Goal: Task Accomplishment & Management: Use online tool/utility

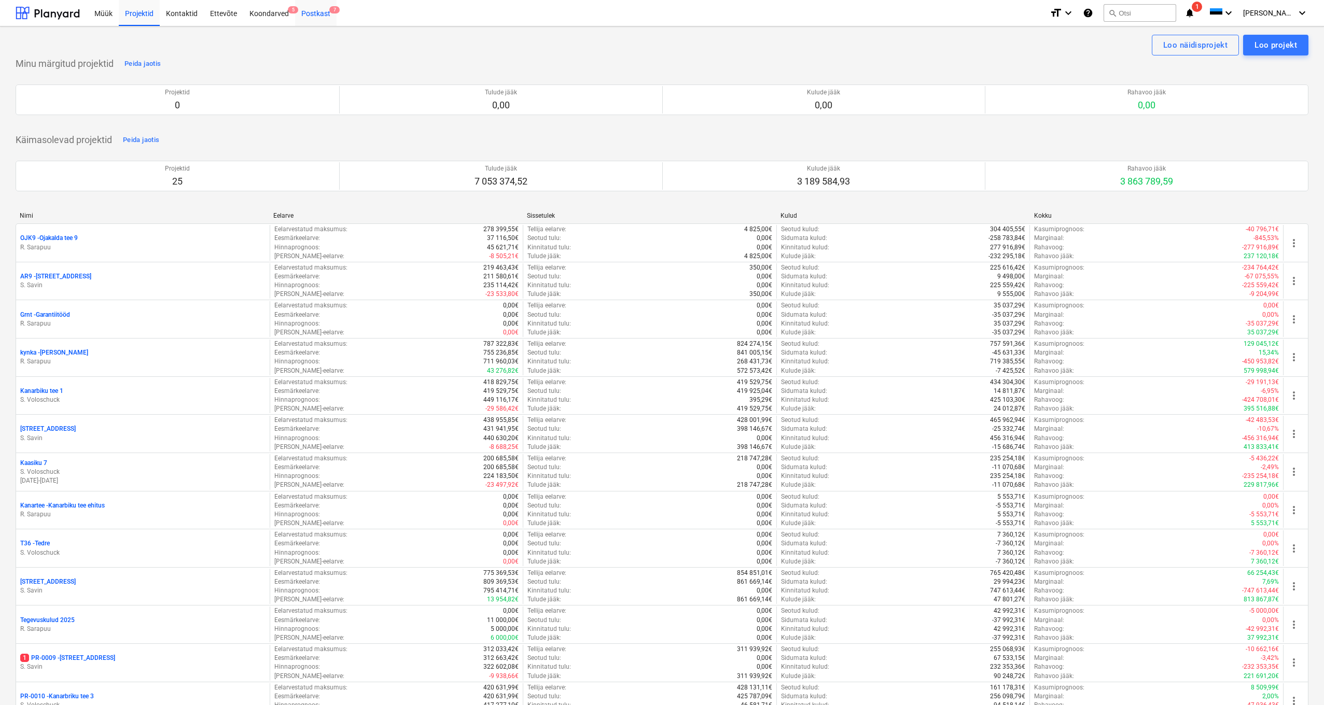
click at [317, 11] on div "Postkast 7" at bounding box center [315, 12] width 41 height 26
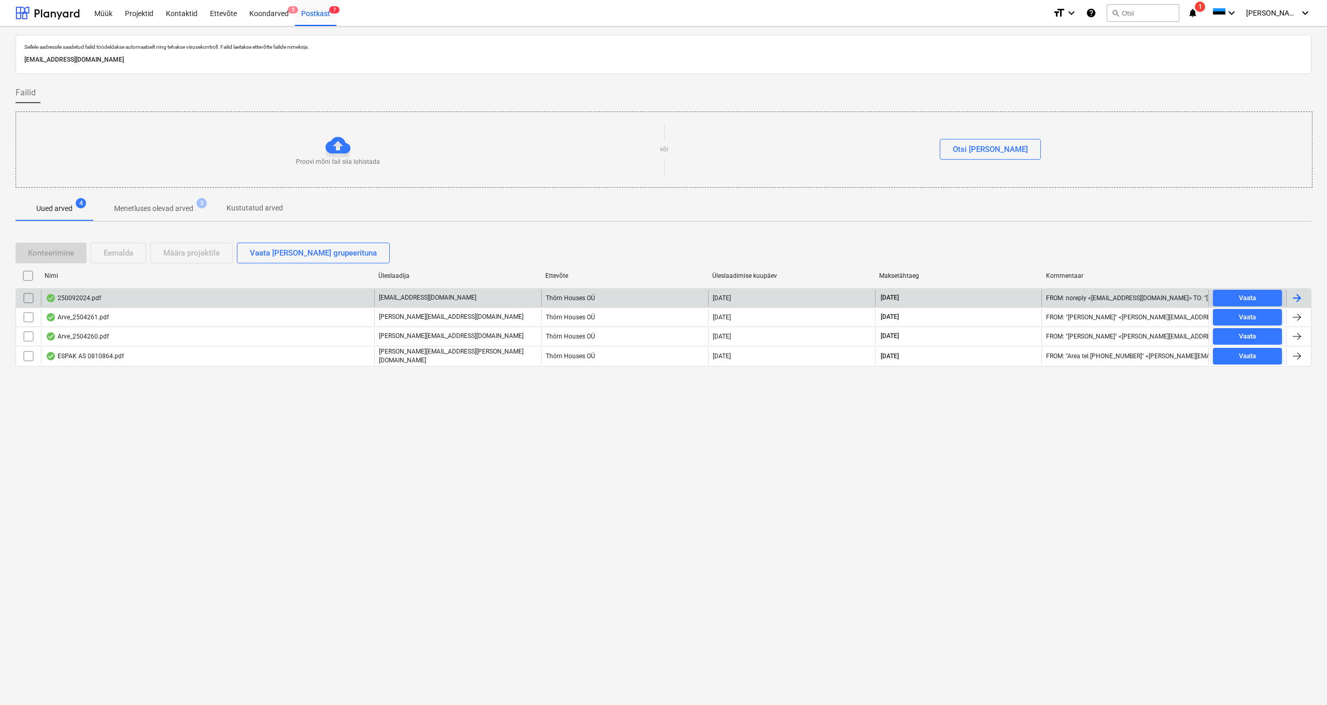
click at [80, 295] on div "250092024.pdf" at bounding box center [73, 298] width 55 height 8
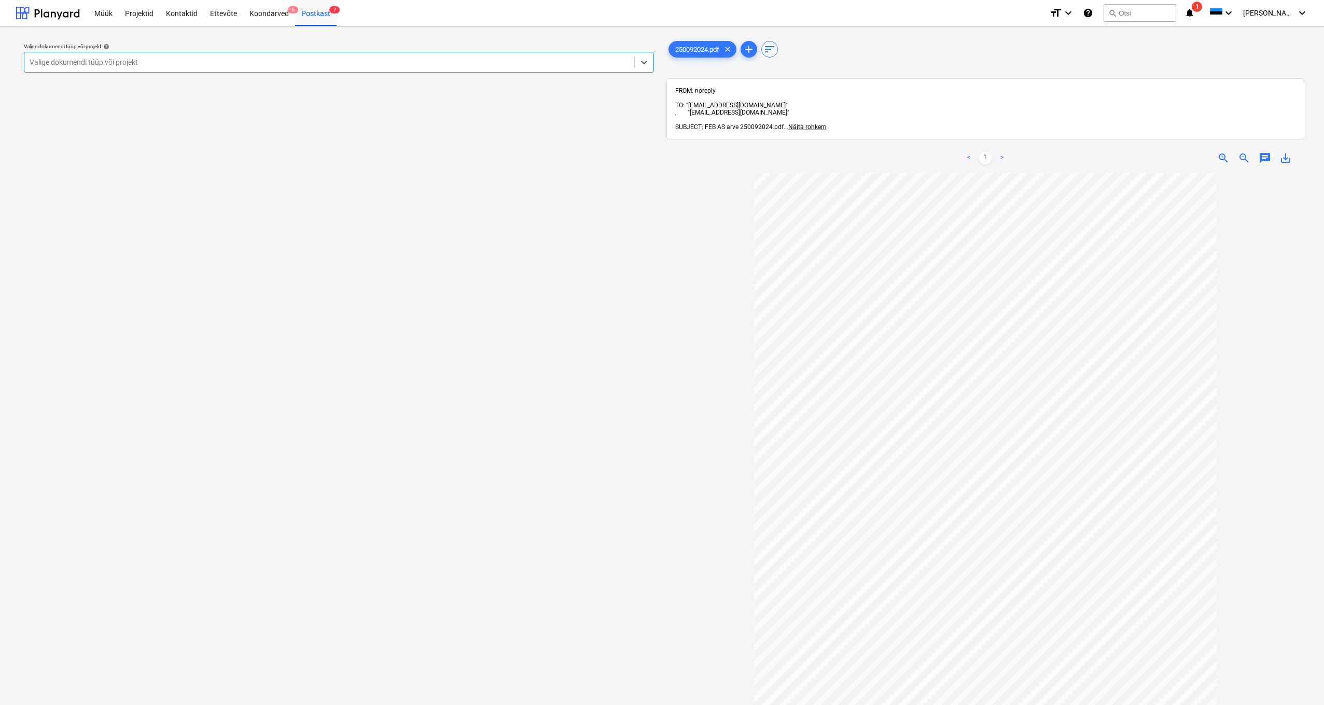
click at [113, 62] on div "Valige dokumendi tüüp või projekt" at bounding box center [329, 62] width 599 height 8
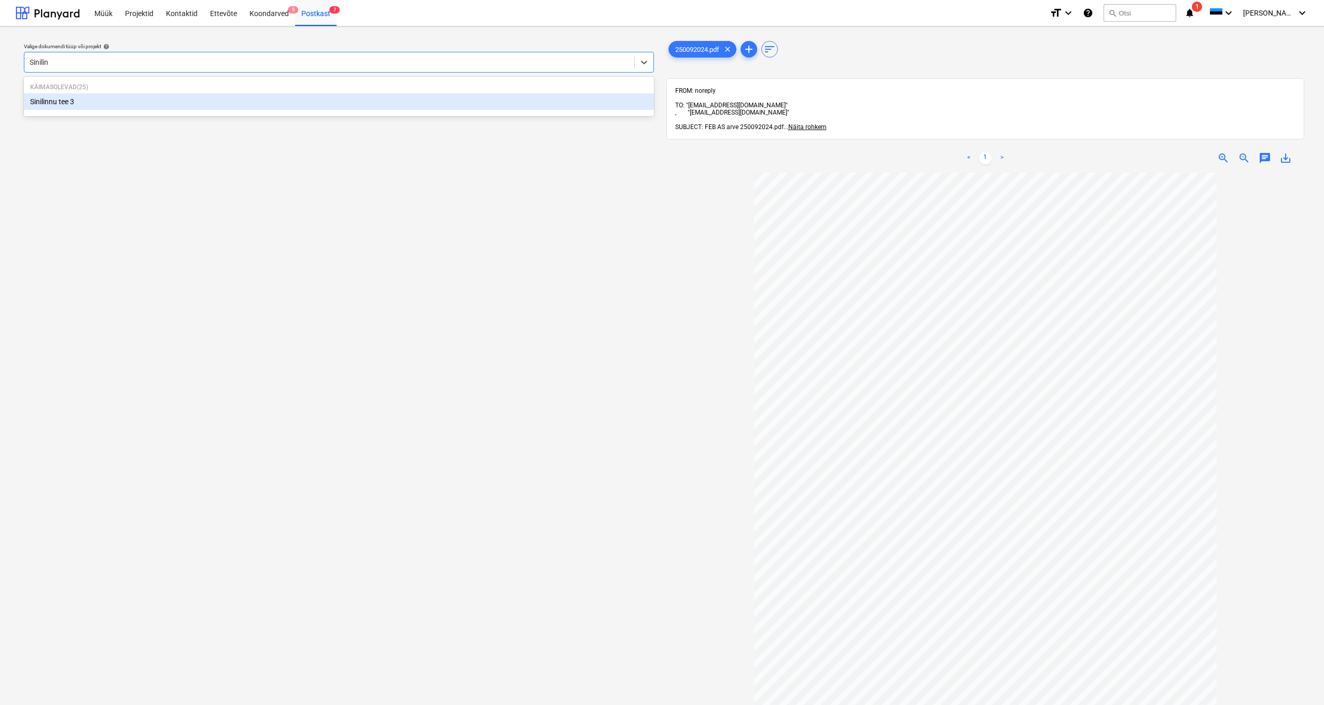
type input "Sinilinn"
click at [71, 100] on div "Sinilinnu tee 3" at bounding box center [339, 101] width 630 height 17
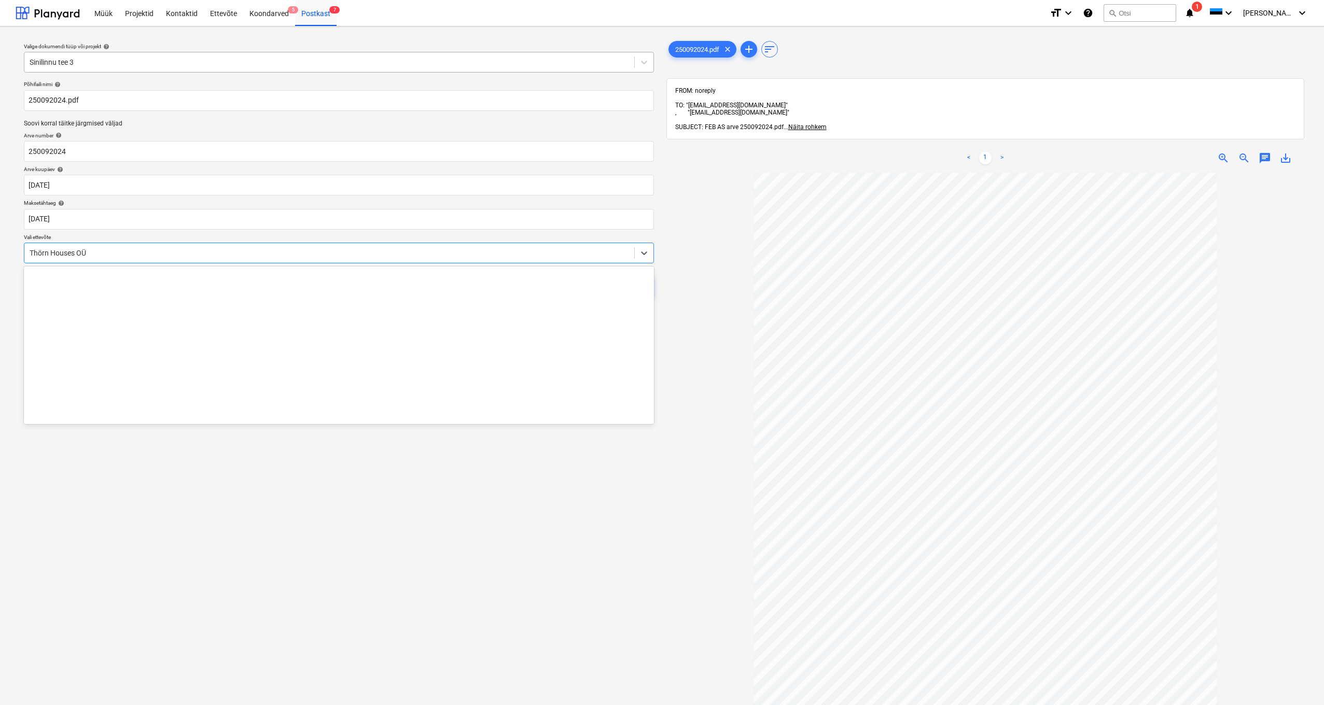
click at [29, 247] on div "Thörn Houses OÜ" at bounding box center [329, 253] width 610 height 15
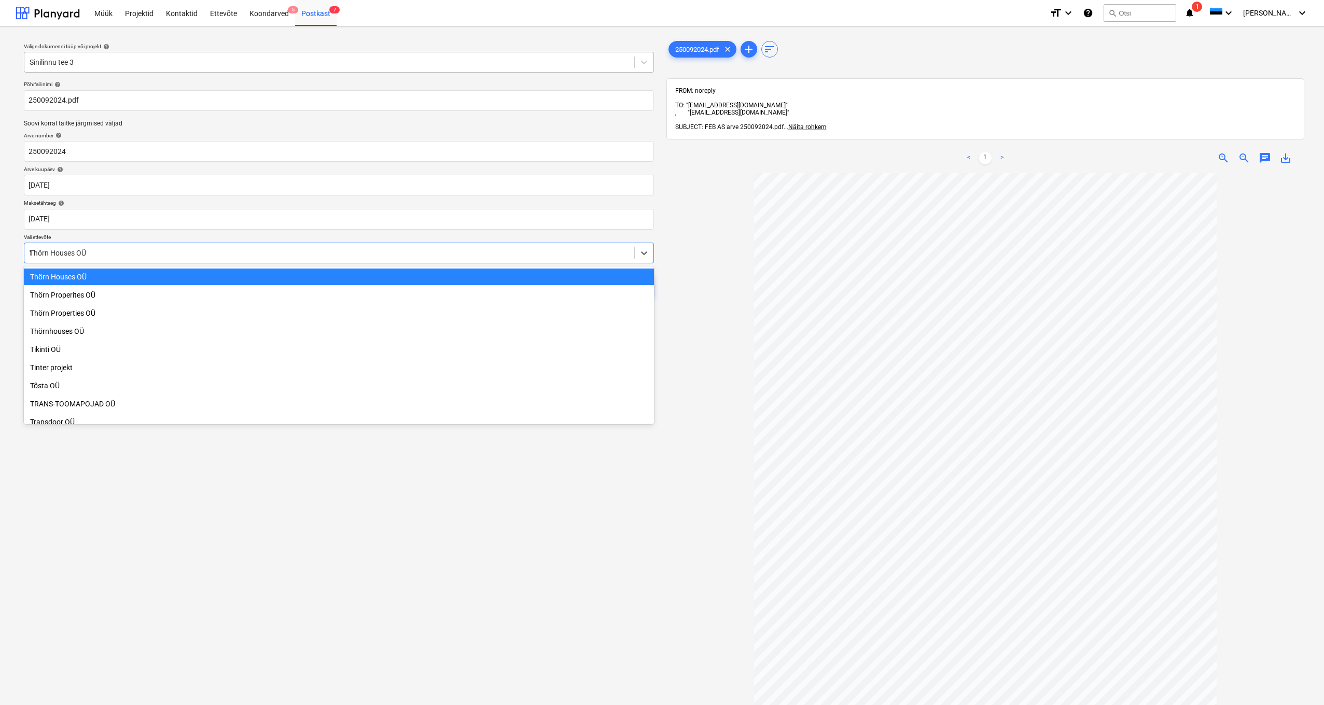
scroll to position [443, 0]
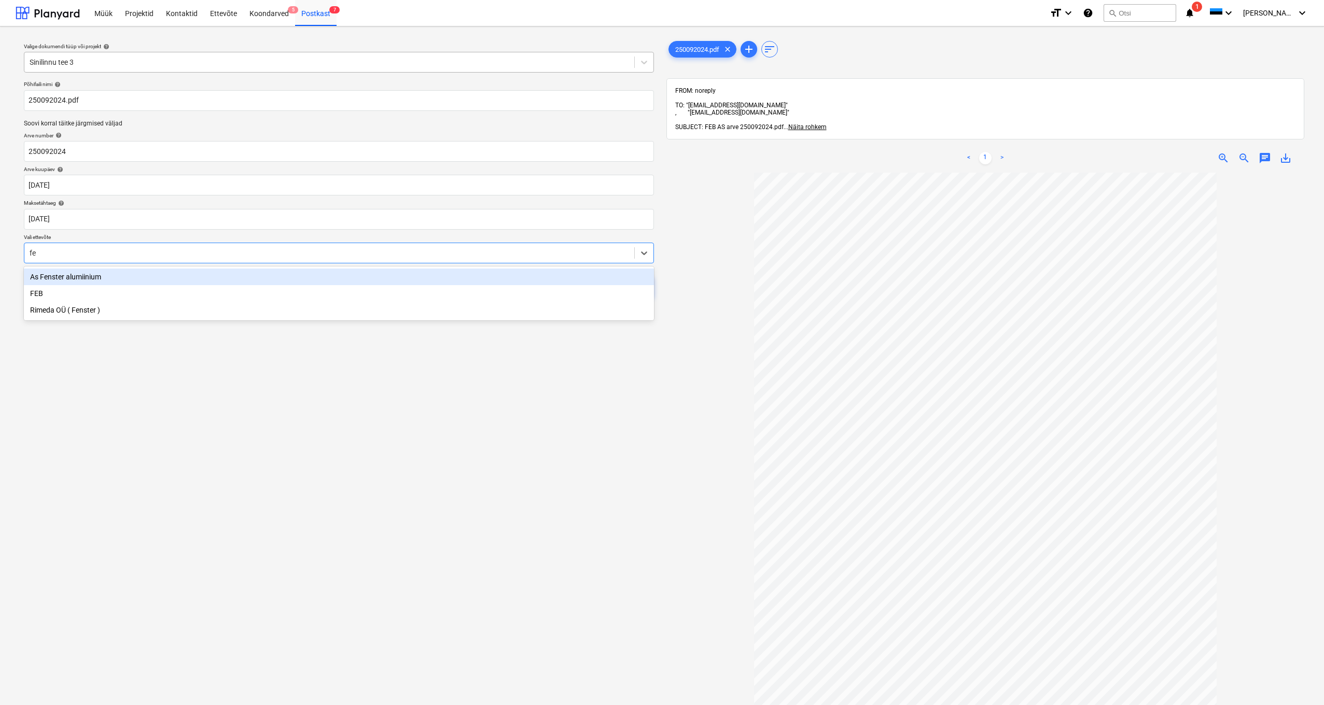
type input "feb"
click at [41, 275] on div "FEB" at bounding box center [339, 277] width 630 height 17
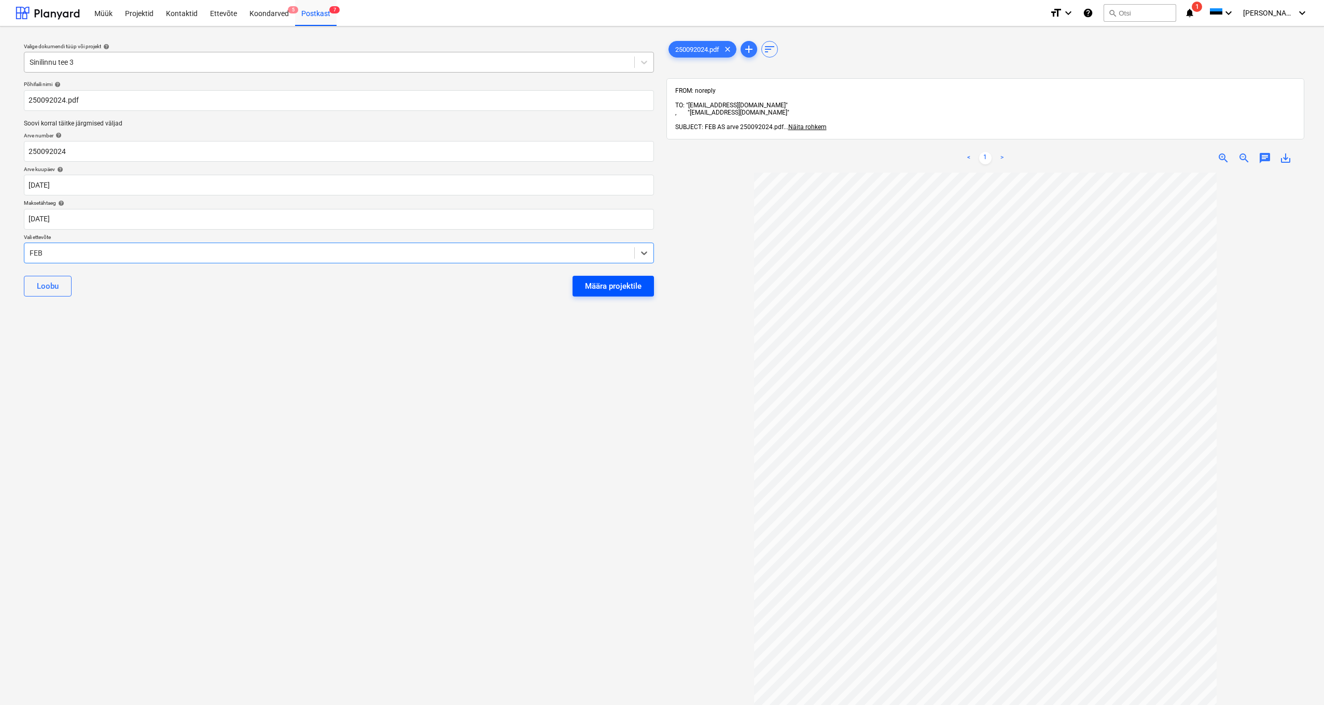
click at [593, 285] on div "Määra projektile" at bounding box center [613, 285] width 57 height 13
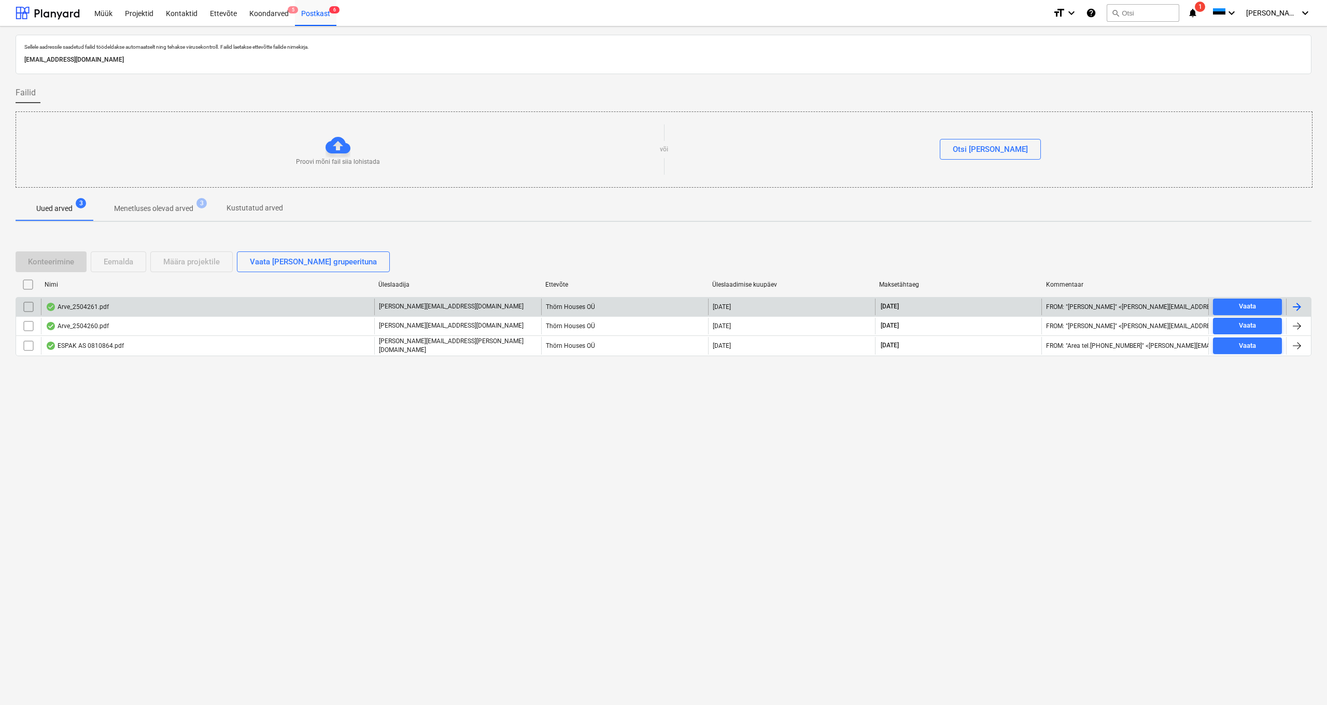
click at [76, 311] on div "Arve_2504261.pdf" at bounding box center [207, 307] width 333 height 17
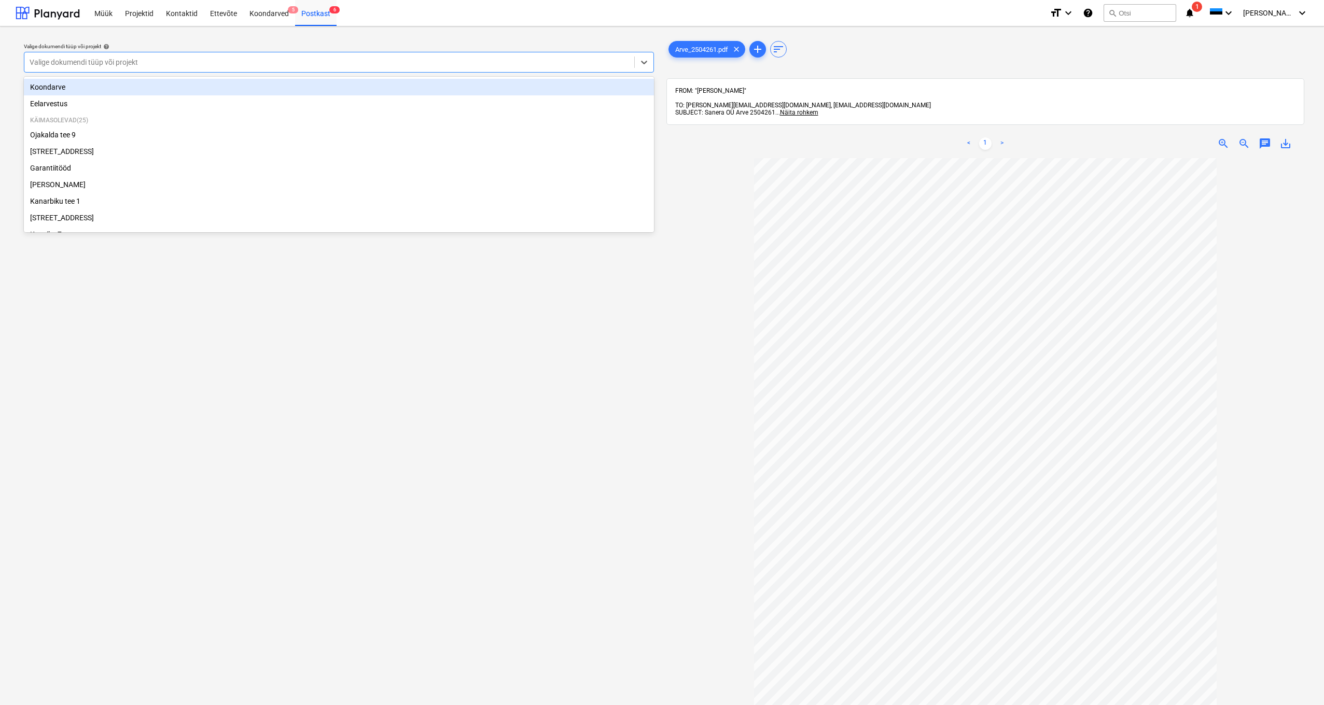
click at [58, 57] on div "Valige dokumendi tüüp või projekt" at bounding box center [329, 62] width 610 height 15
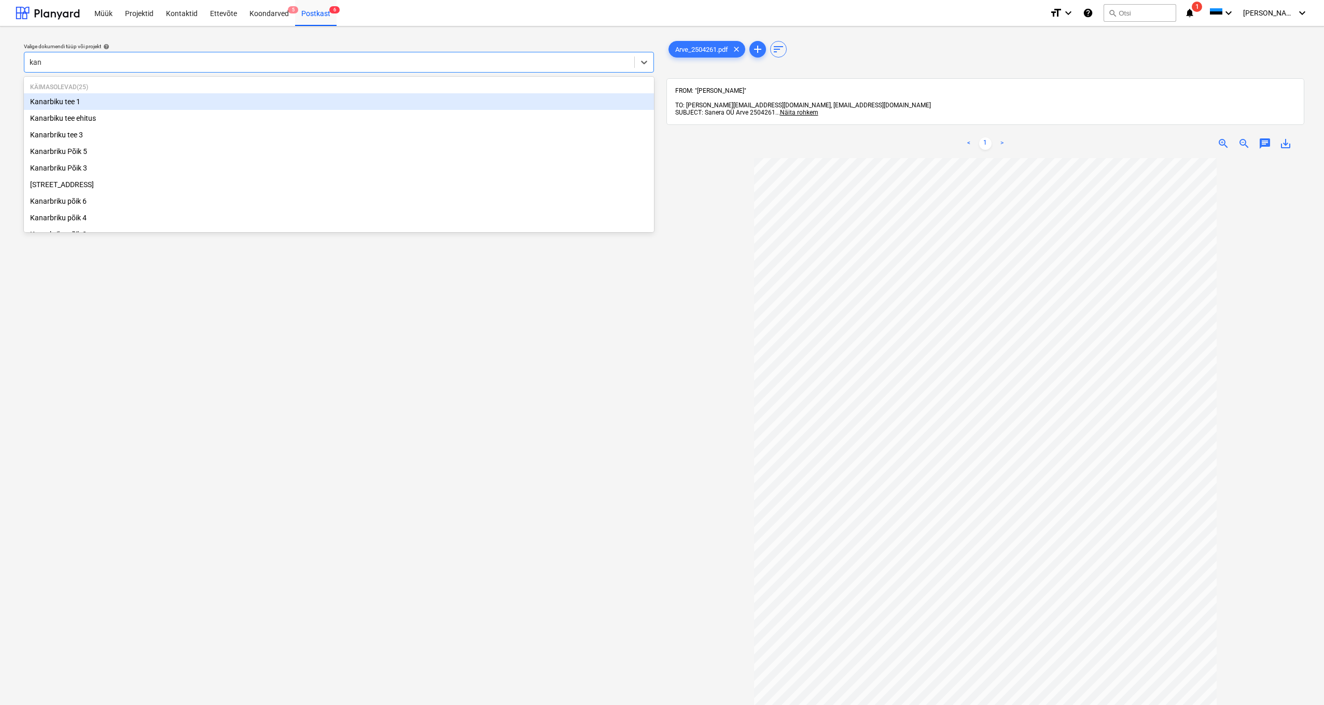
type input "kana"
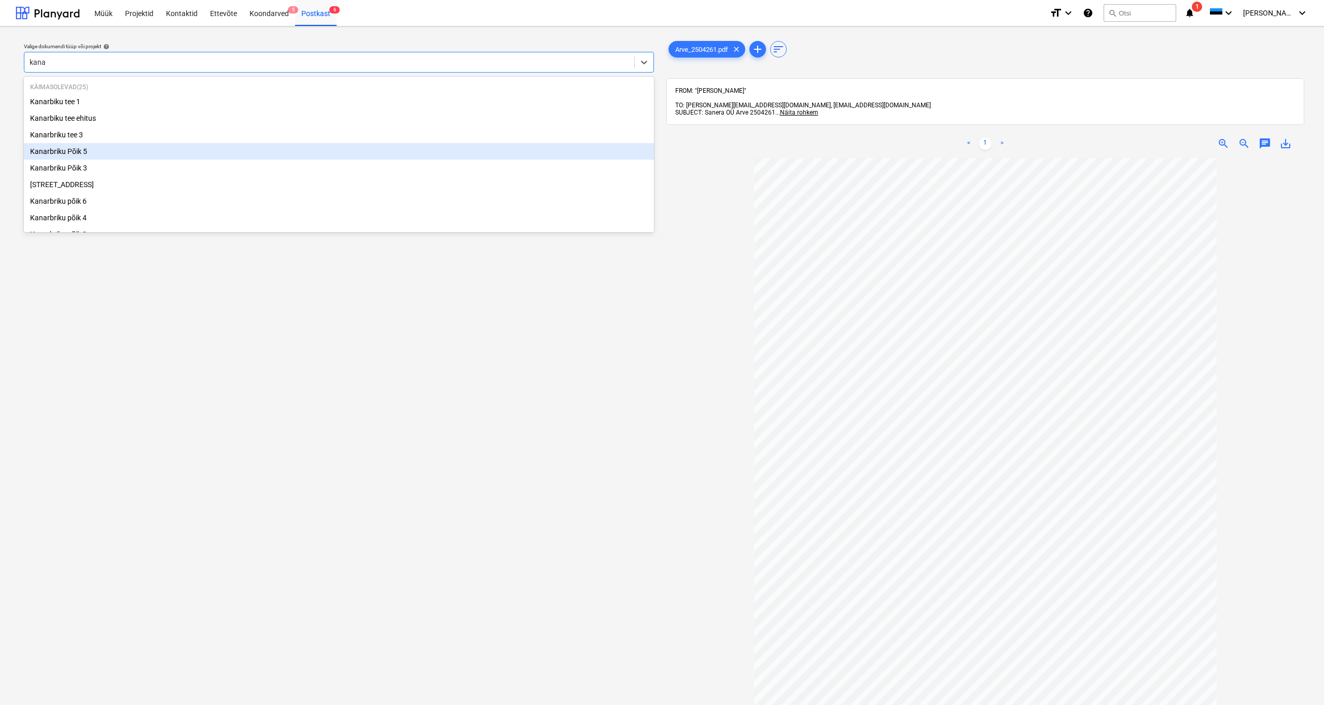
click at [77, 149] on div "Kanarbriku Põik 5" at bounding box center [339, 151] width 630 height 17
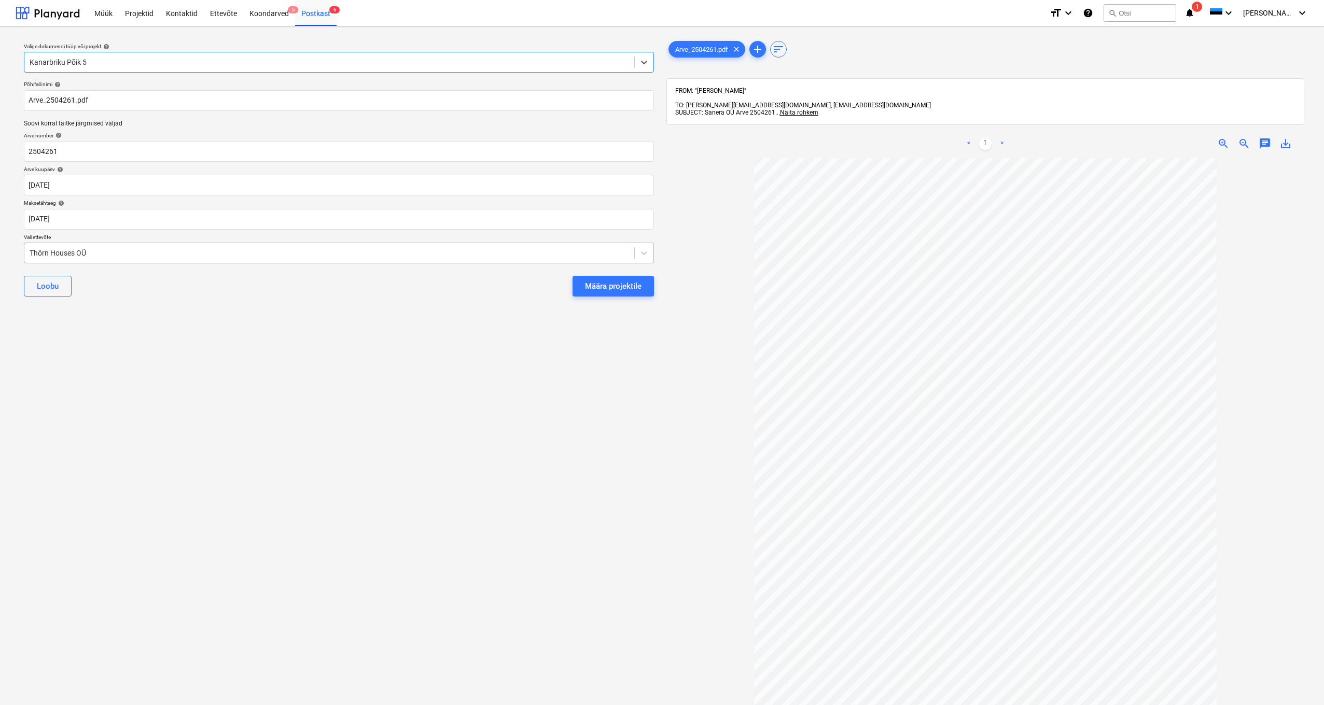
click at [27, 251] on div "Thörn Houses OÜ" at bounding box center [329, 253] width 610 height 15
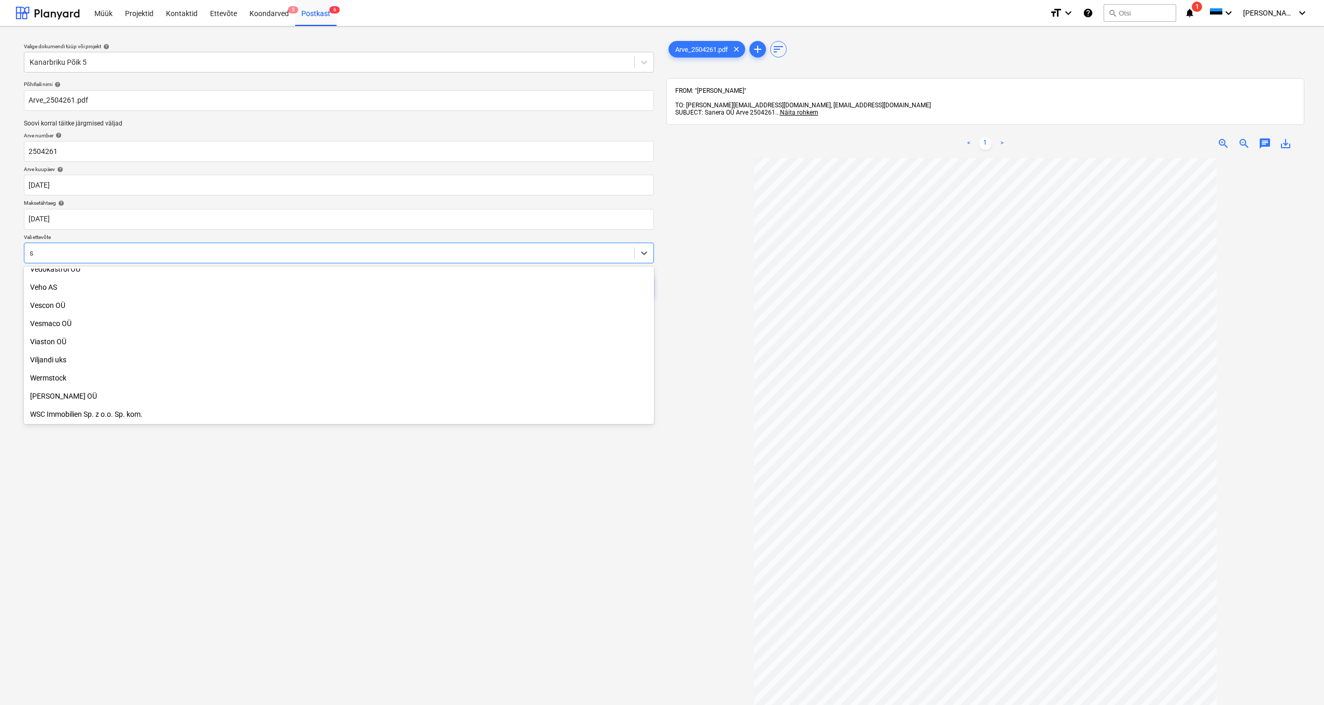
scroll to position [3020, 0]
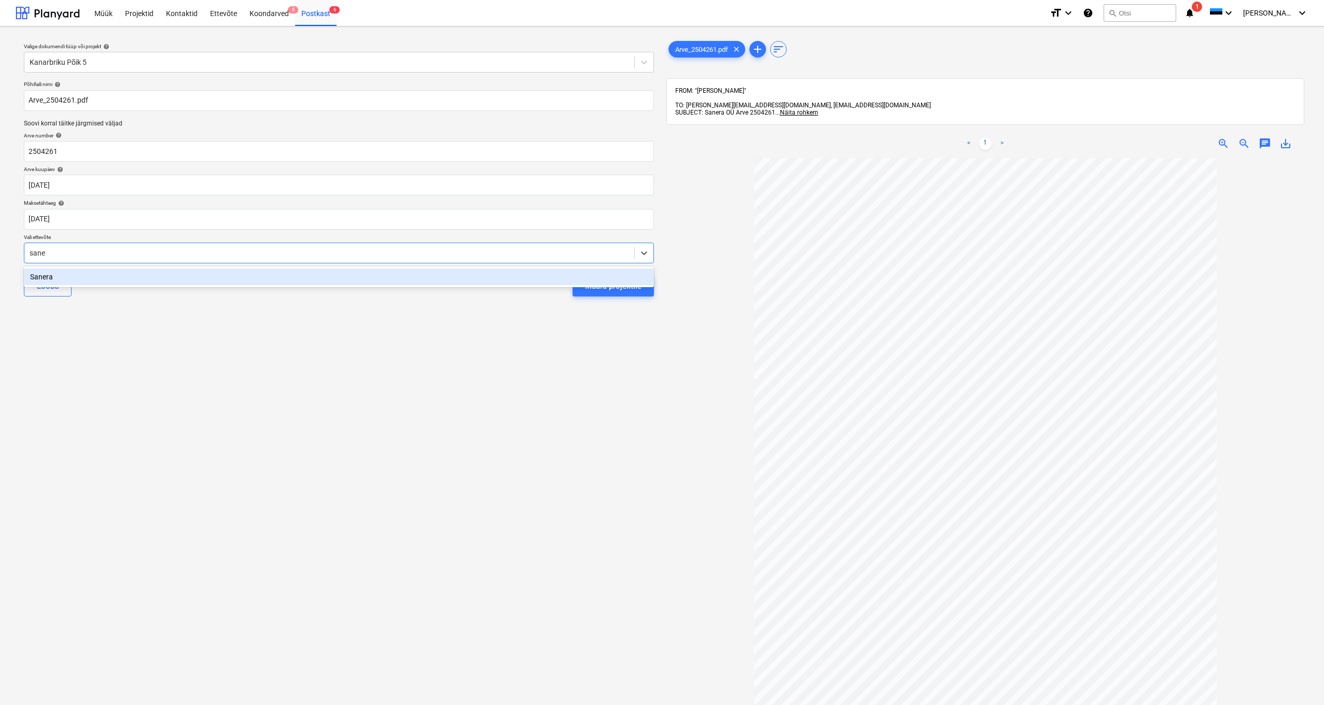
type input "[PERSON_NAME]"
click at [43, 276] on div "Sanera" at bounding box center [339, 277] width 630 height 17
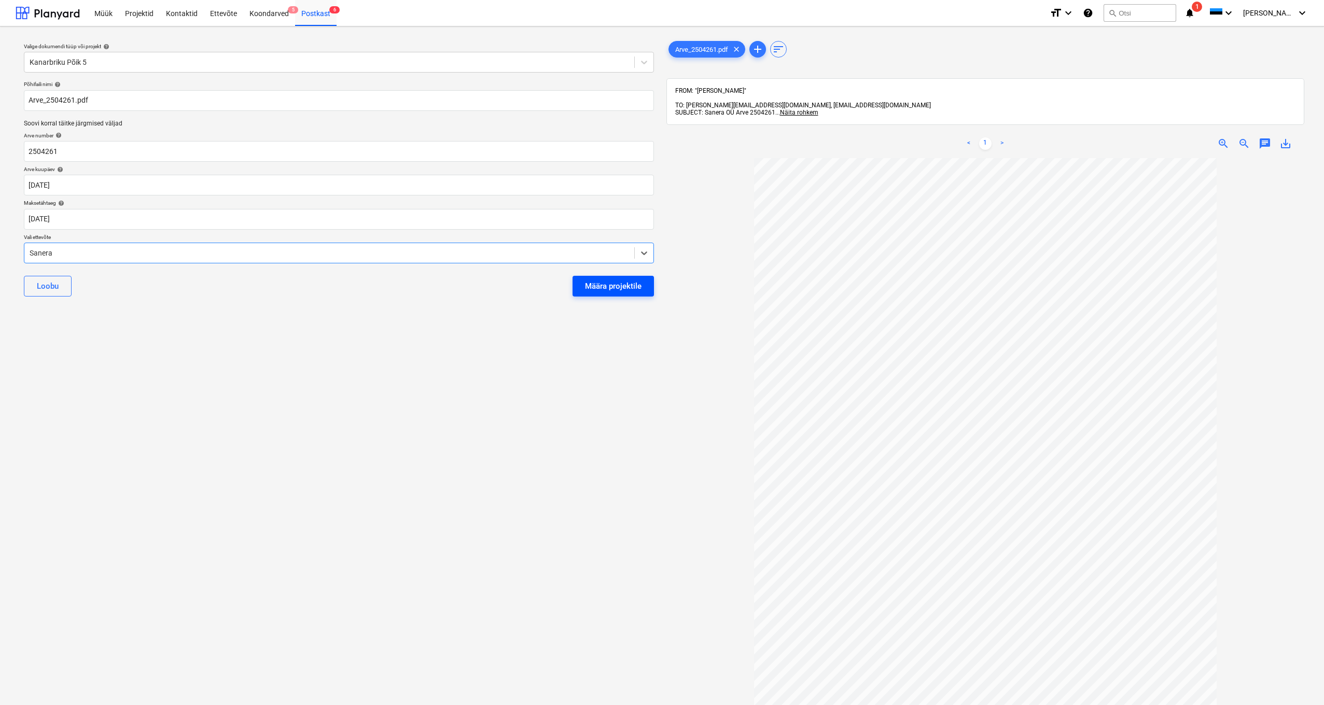
click at [589, 282] on div "Määra projektile" at bounding box center [613, 285] width 57 height 13
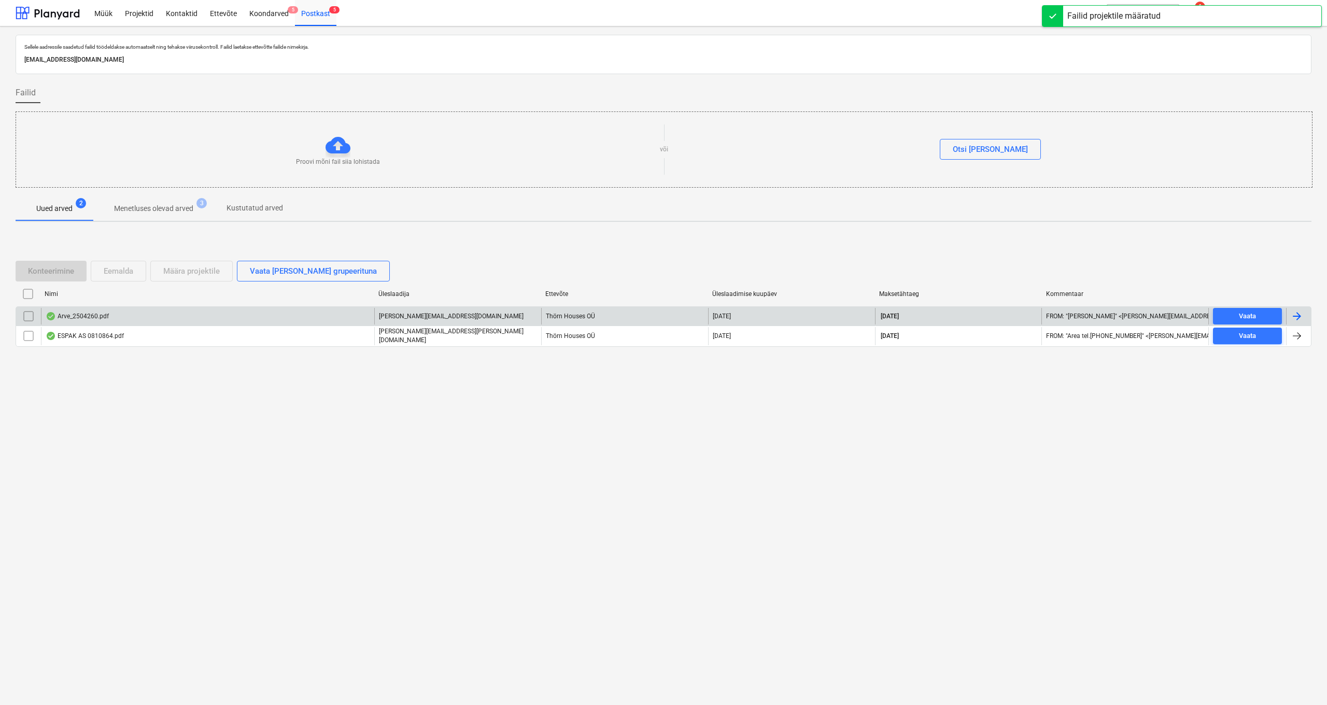
click at [86, 316] on div "Arve_2504260.pdf" at bounding box center [77, 316] width 63 height 8
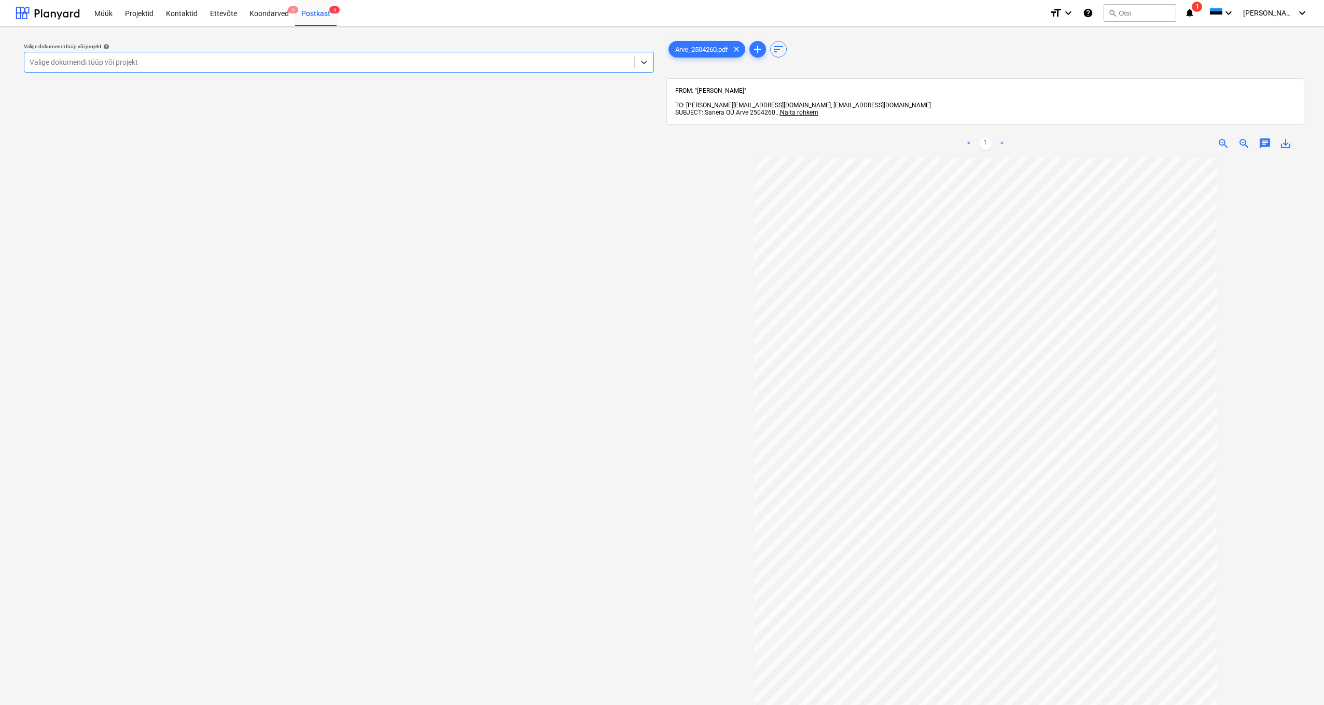
click at [56, 62] on div "Valige dokumendi tüüp või projekt" at bounding box center [329, 62] width 599 height 8
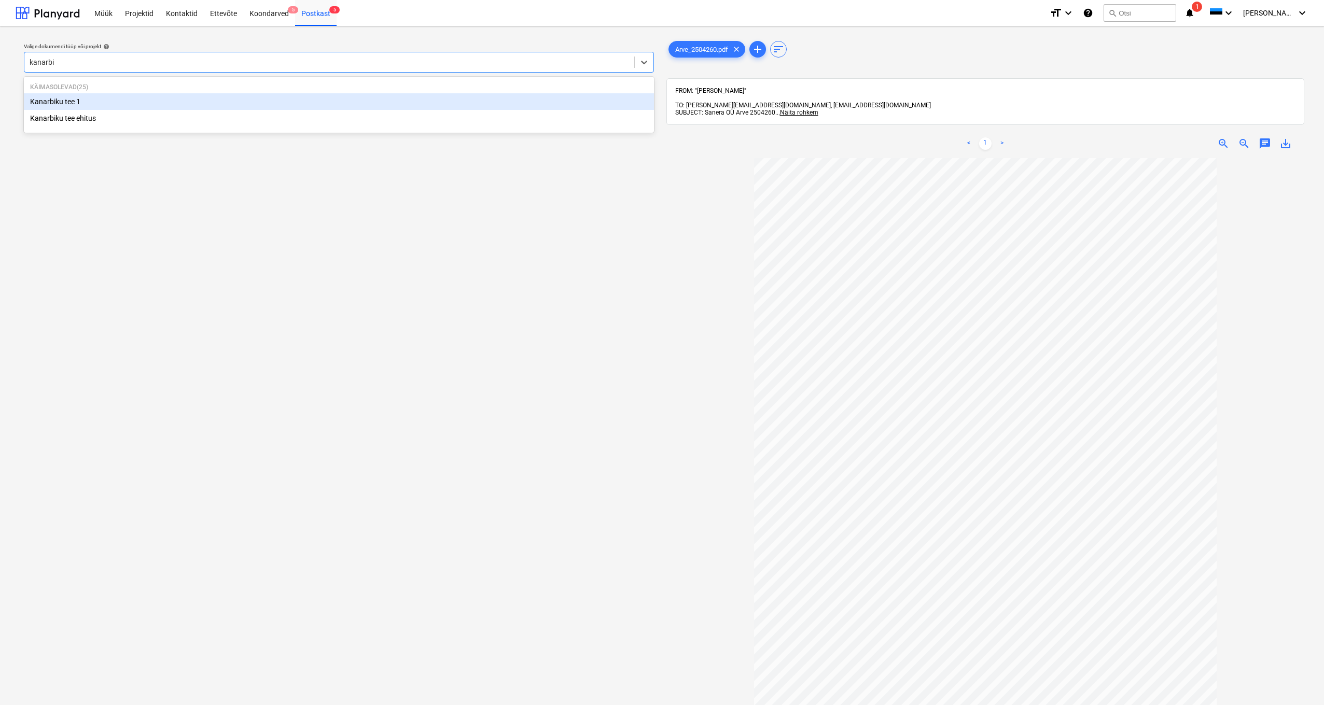
type input "kanarb"
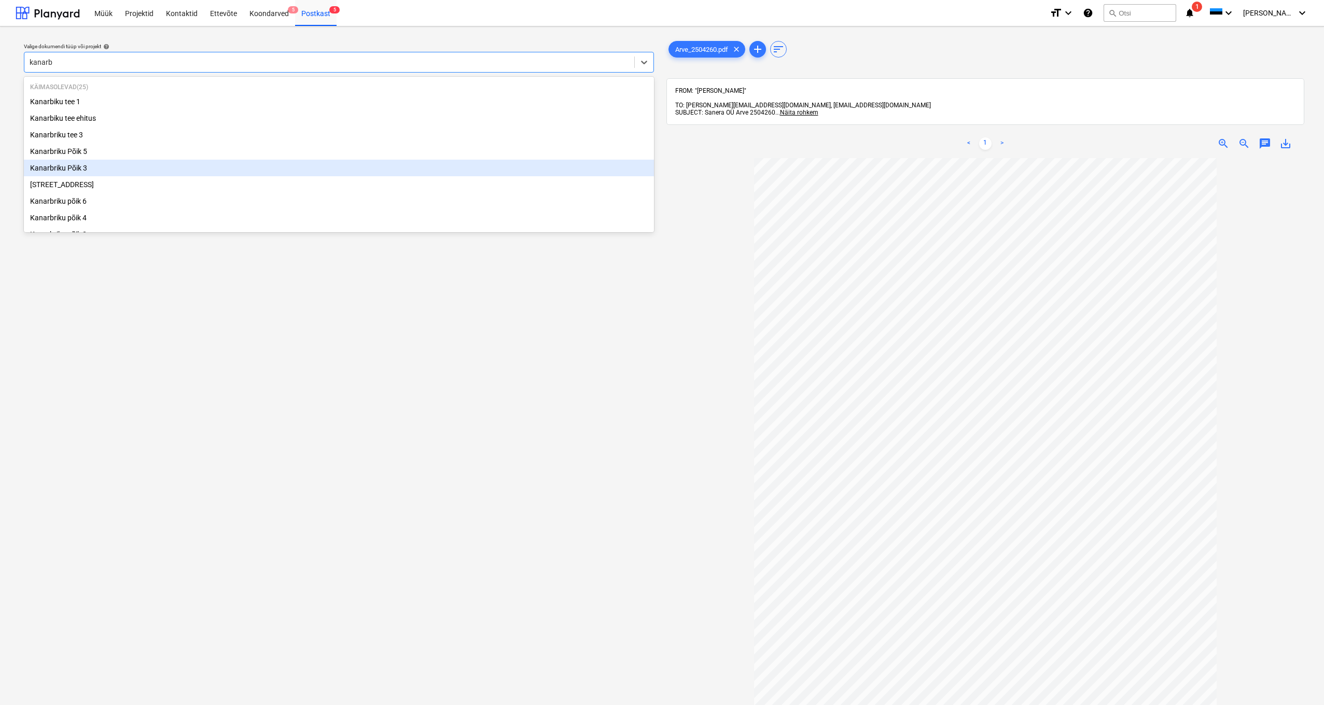
click at [66, 167] on div "Kanarbriku Põik 3" at bounding box center [339, 168] width 630 height 17
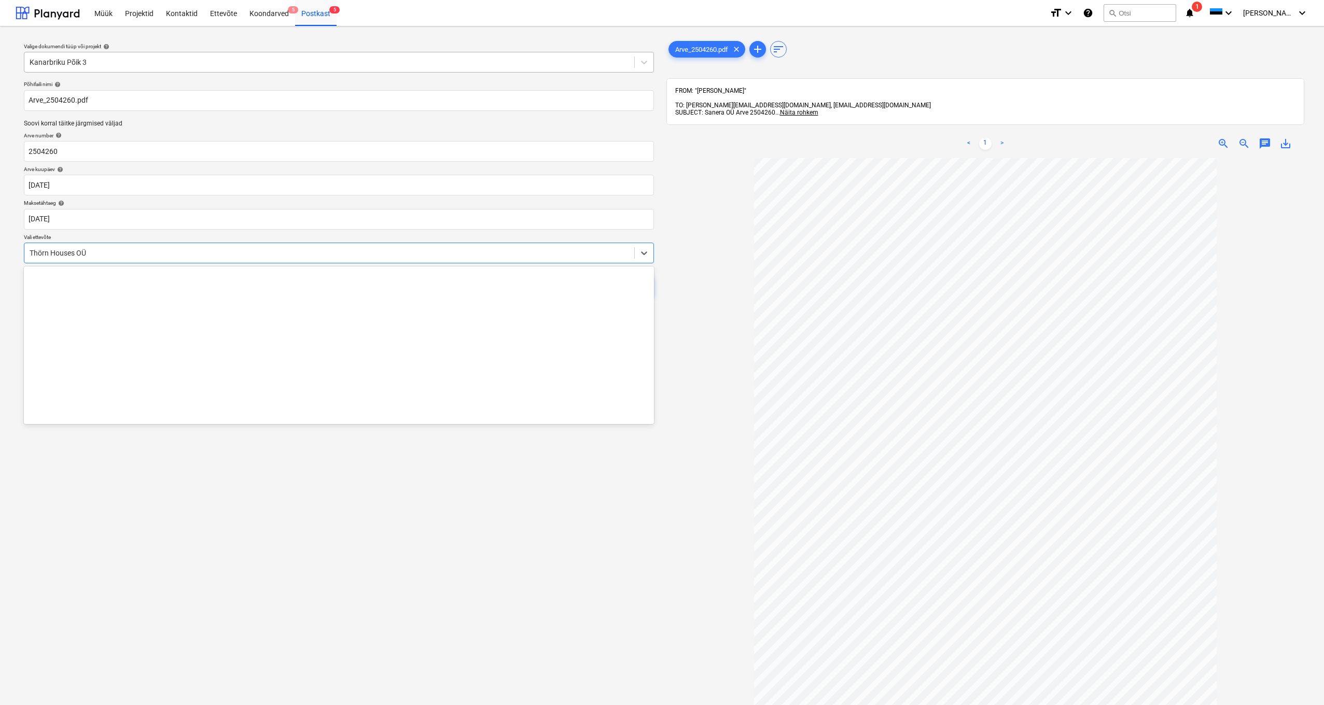
click at [26, 251] on div "Thörn Houses OÜ" at bounding box center [329, 253] width 610 height 15
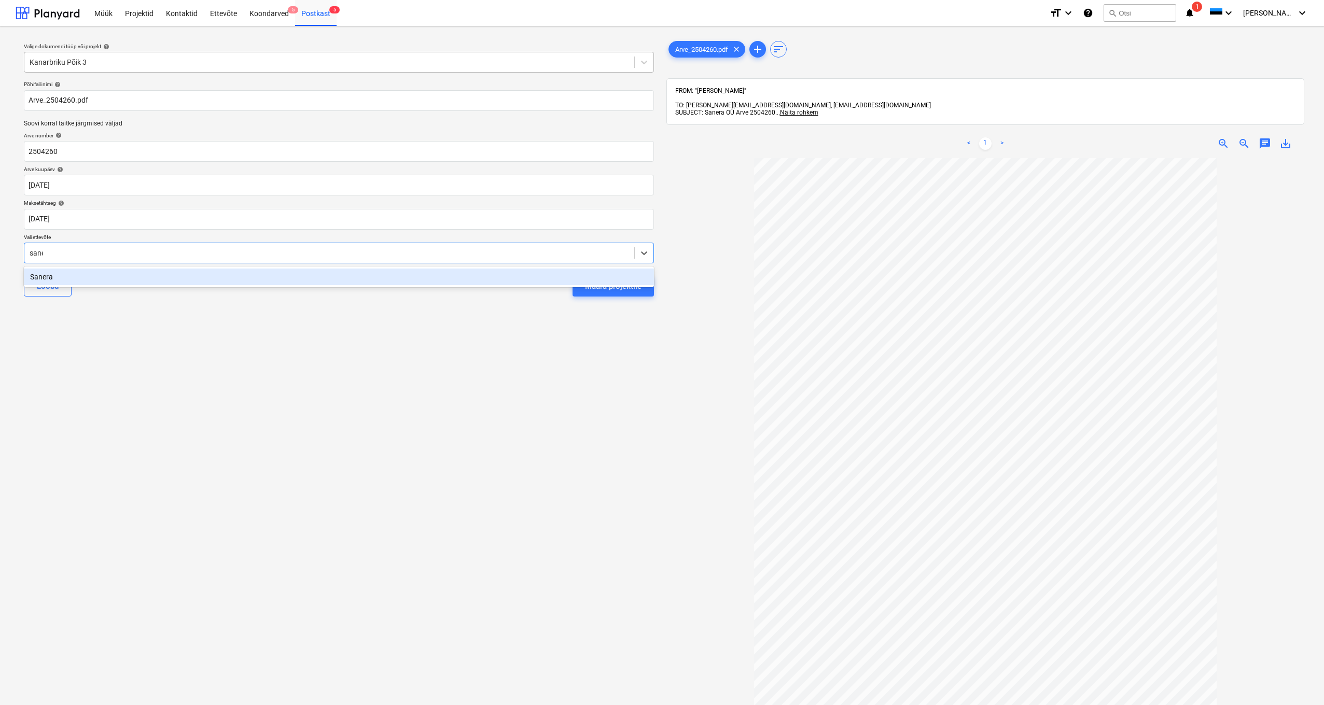
type input "[PERSON_NAME]"
click at [49, 271] on div "Sanera" at bounding box center [339, 277] width 630 height 17
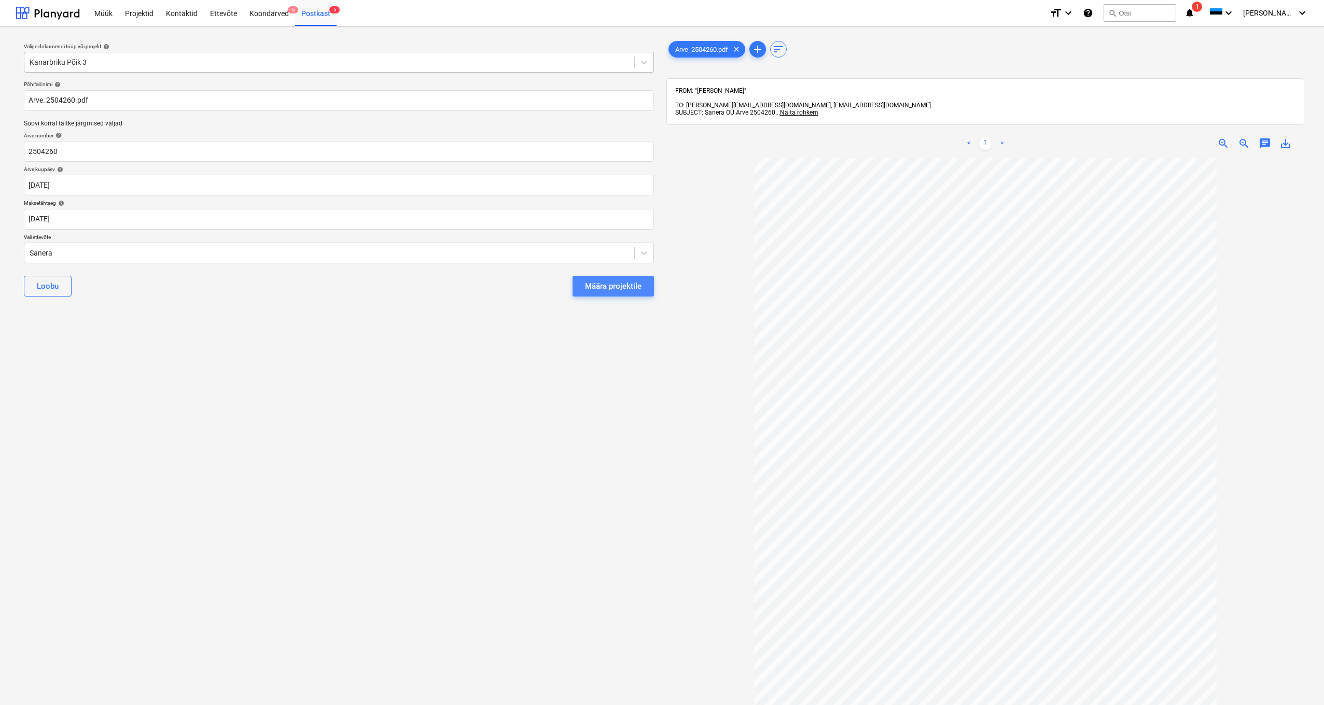
click at [613, 281] on div "Määra projektile" at bounding box center [613, 285] width 57 height 13
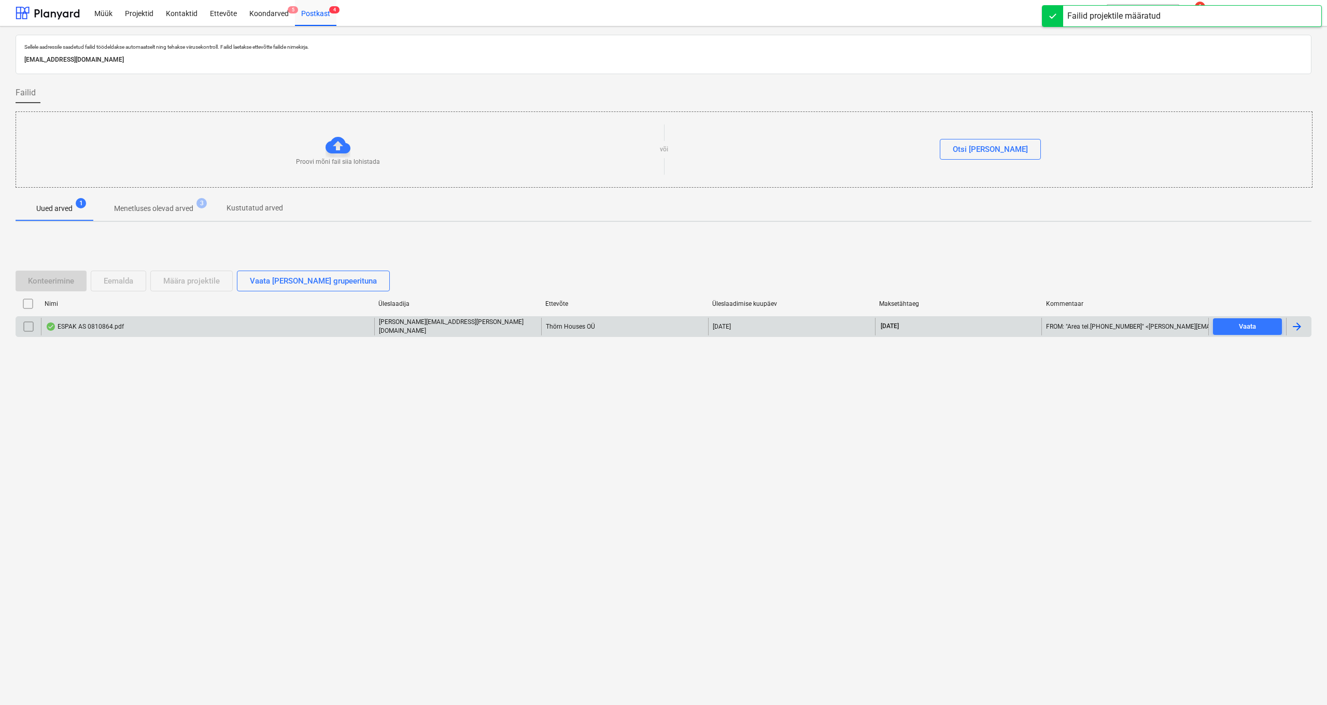
click at [100, 325] on div "ESPAK AS 0810864.pdf" at bounding box center [85, 327] width 78 height 8
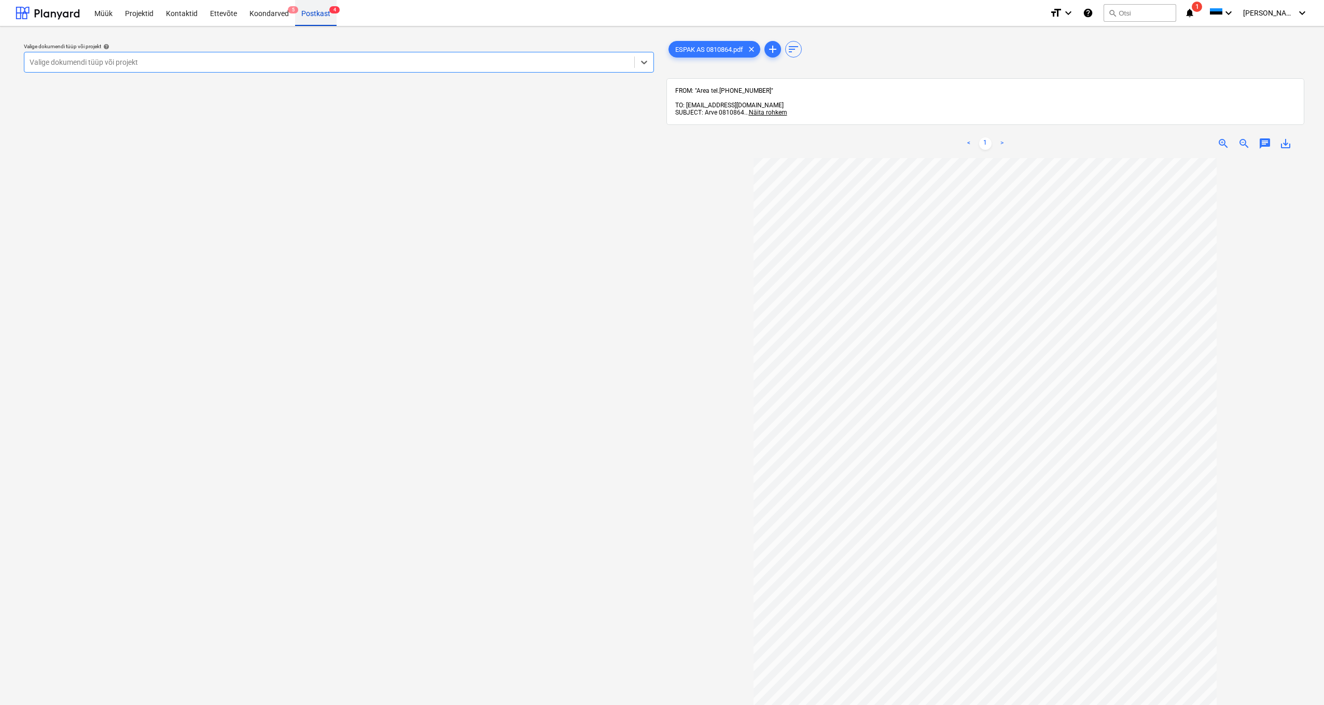
click at [304, 9] on div "Postkast 4" at bounding box center [315, 12] width 41 height 26
